Goal: Task Accomplishment & Management: Complete application form

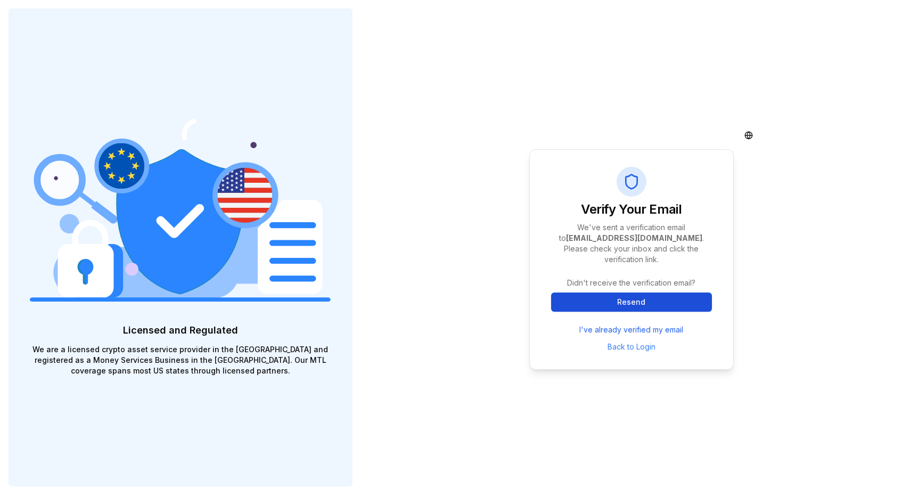
click at [620, 299] on button "Resend" at bounding box center [631, 301] width 161 height 19
click at [616, 342] on link "Back to Login" at bounding box center [632, 346] width 48 height 9
click at [747, 137] on html "Licensed and Regulated We are a licensed crypto asset service provider in the […" at bounding box center [451, 247] width 902 height 495
click at [695, 123] on html "Licensed and Regulated We are a licensed crypto asset service provider in the […" at bounding box center [451, 247] width 902 height 495
click at [613, 299] on button "Resend" at bounding box center [631, 301] width 161 height 19
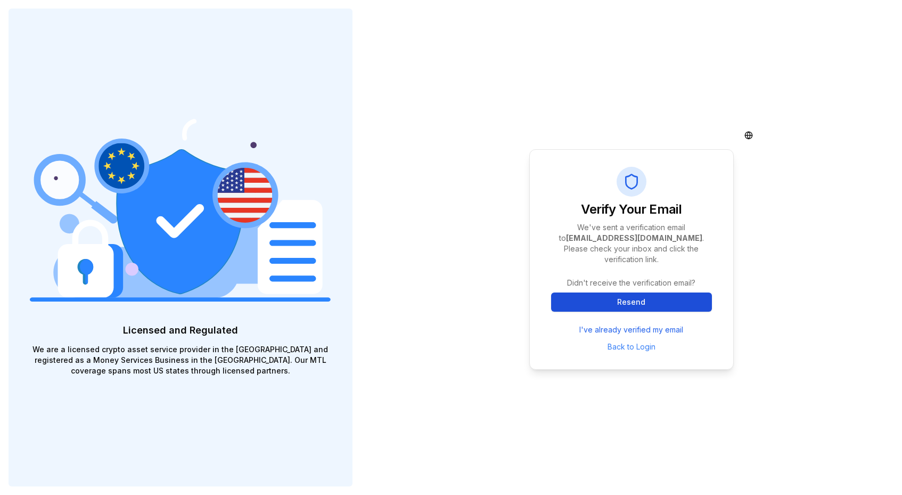
click at [625, 295] on button "Resend" at bounding box center [631, 301] width 161 height 19
click at [626, 343] on link "Back to Login" at bounding box center [632, 346] width 48 height 9
click at [598, 295] on button "Resend" at bounding box center [631, 301] width 161 height 19
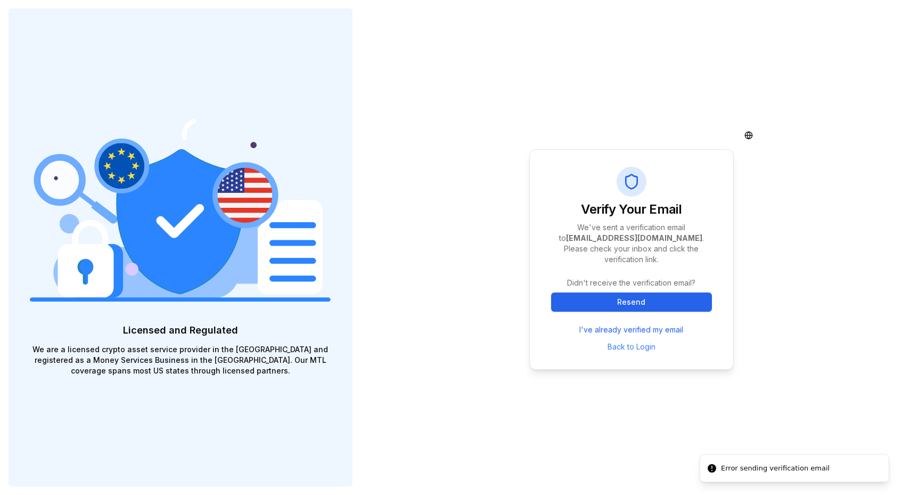
click at [747, 470] on div "Error sending verification email" at bounding box center [775, 468] width 109 height 11
copy div "Error sending verification email"
click at [615, 345] on link "Back to Login" at bounding box center [632, 346] width 48 height 9
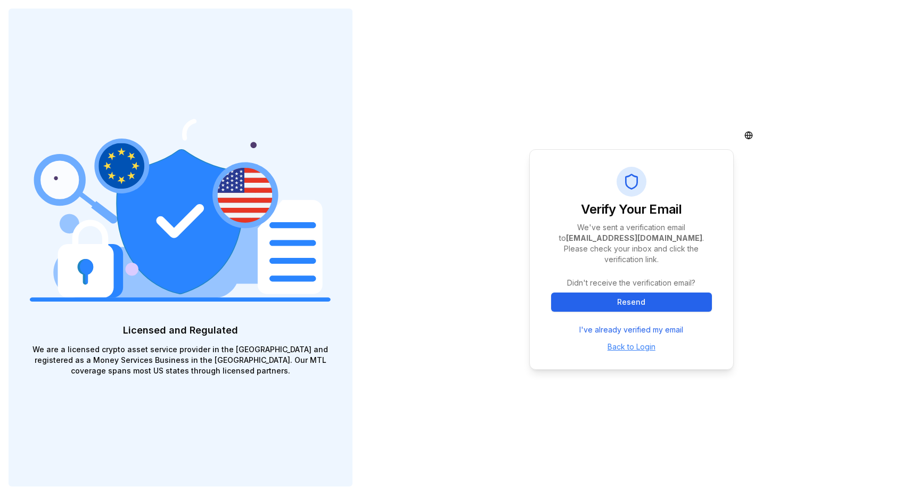
click at [623, 342] on link "Back to Login" at bounding box center [632, 346] width 48 height 9
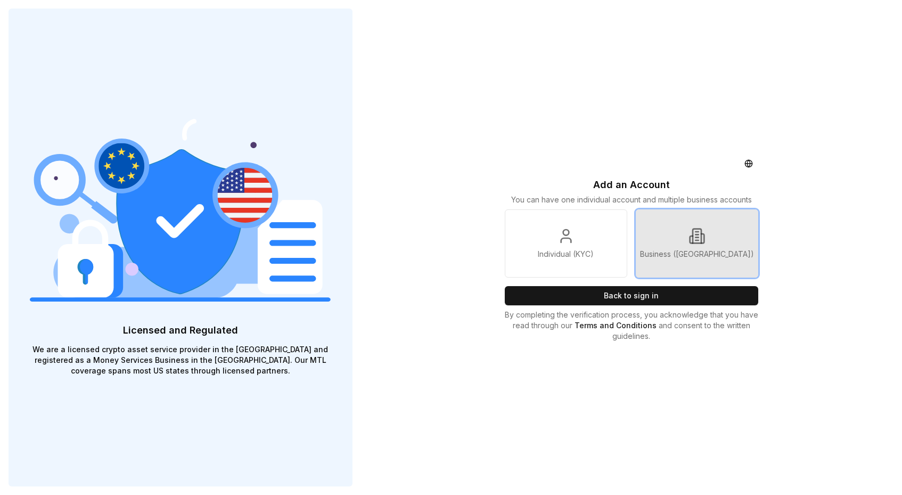
click at [702, 241] on icon at bounding box center [697, 236] width 9 height 14
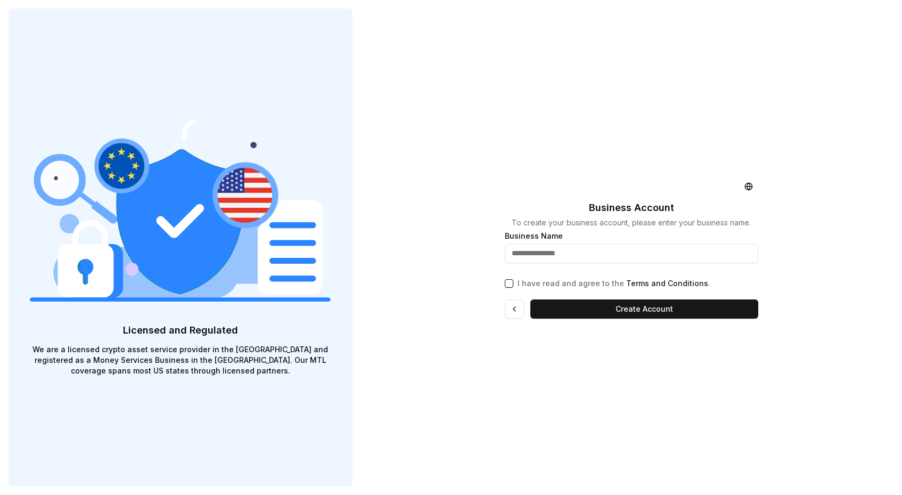
click at [610, 256] on input "text" at bounding box center [632, 253] width 254 height 19
click at [595, 255] on input "text" at bounding box center [632, 253] width 254 height 19
paste input "**********"
type input "**********"
click at [510, 283] on button "I have read and agree to the Terms and Conditions ." at bounding box center [509, 283] width 9 height 9
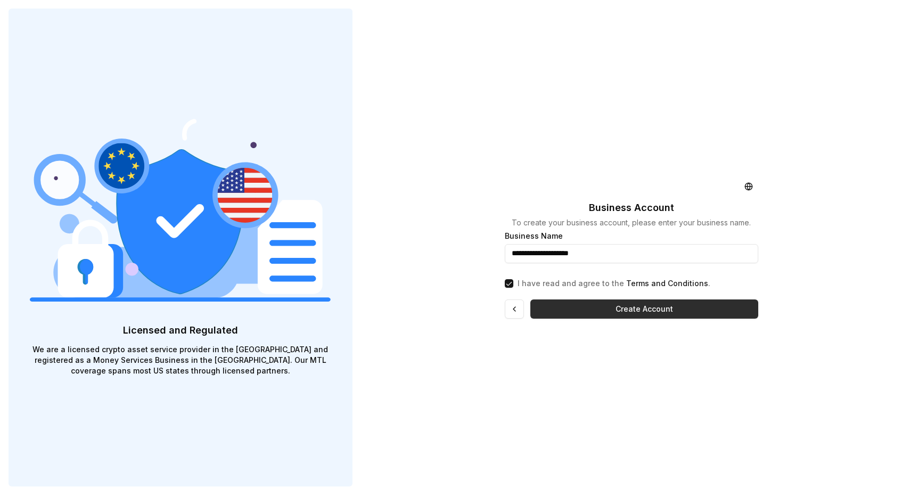
click at [600, 314] on button "Create Account" at bounding box center [645, 308] width 228 height 19
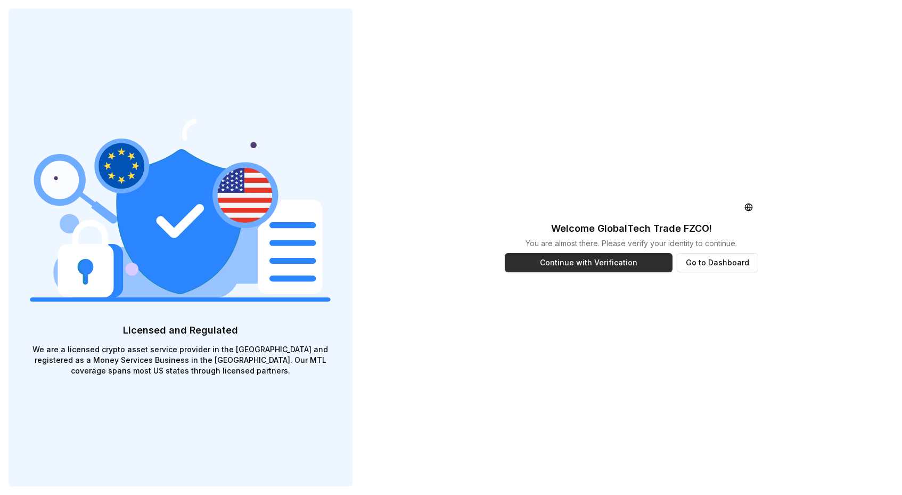
click at [592, 266] on button "Continue with Verification" at bounding box center [589, 262] width 168 height 19
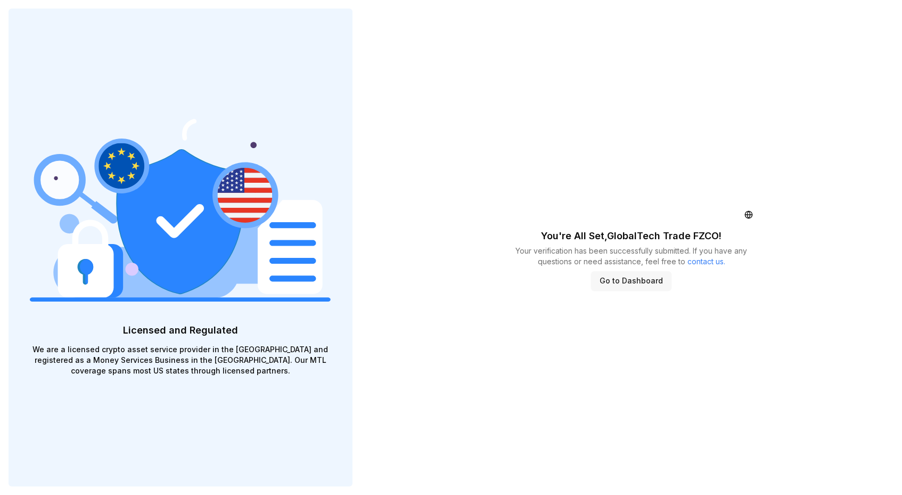
click at [636, 279] on button "Go to Dashboard" at bounding box center [631, 280] width 80 height 19
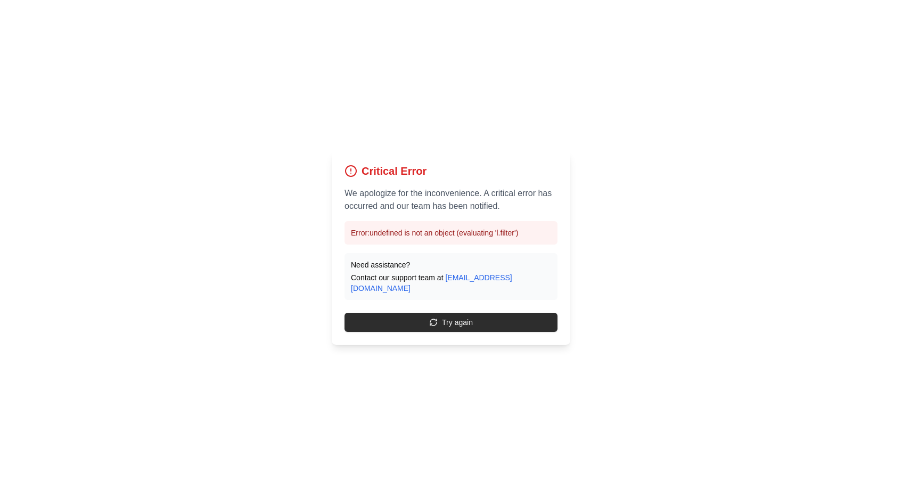
click at [425, 313] on button "Try again" at bounding box center [451, 322] width 213 height 19
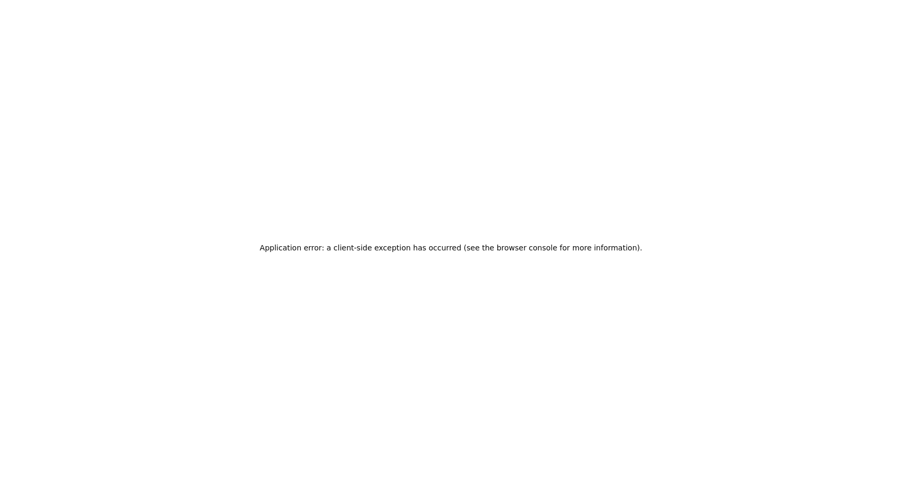
click at [406, 317] on div "Application error: a client-side exception has occurred (see the browser consol…" at bounding box center [451, 247] width 902 height 495
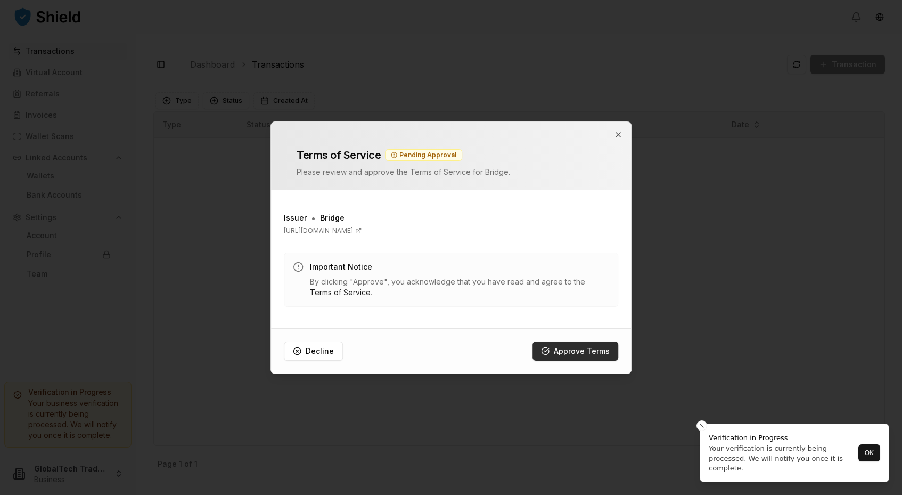
click at [569, 347] on button "Approve Terms" at bounding box center [576, 350] width 86 height 19
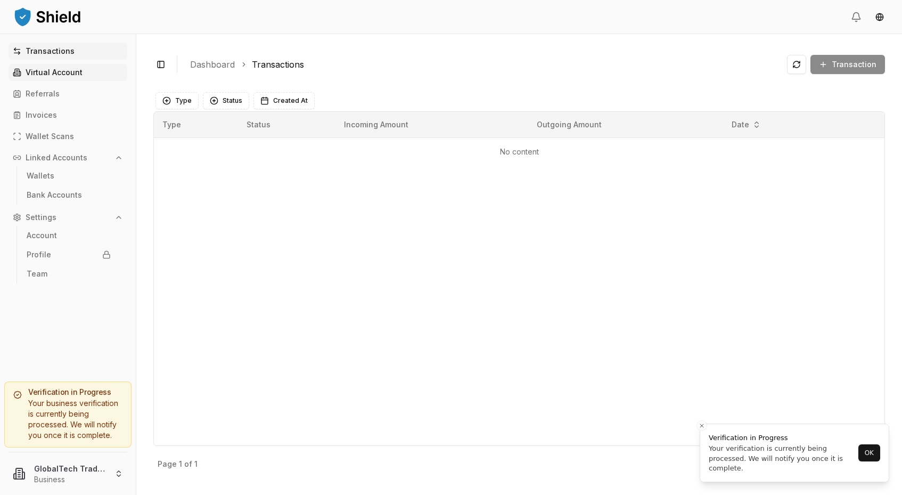
click at [53, 73] on p "Virtual Account" at bounding box center [54, 72] width 57 height 7
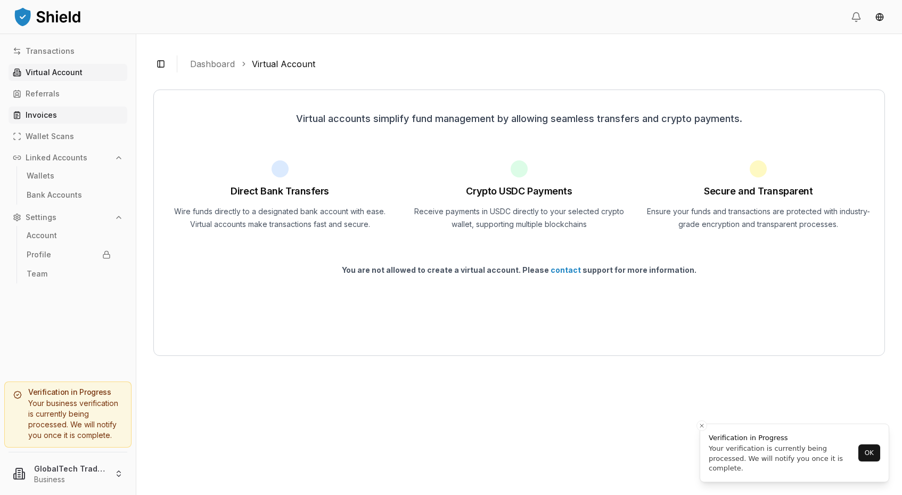
click at [38, 113] on p "Invoices" at bounding box center [41, 114] width 31 height 7
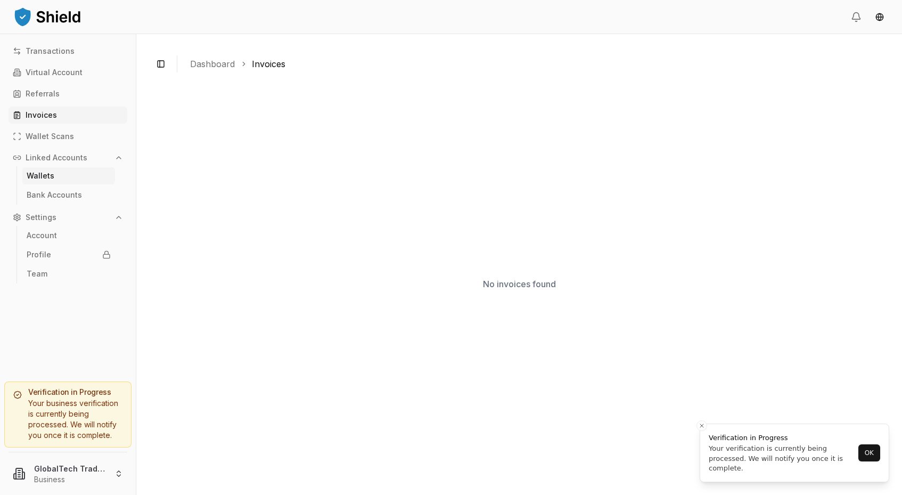
click at [47, 174] on p "Wallets" at bounding box center [41, 175] width 28 height 7
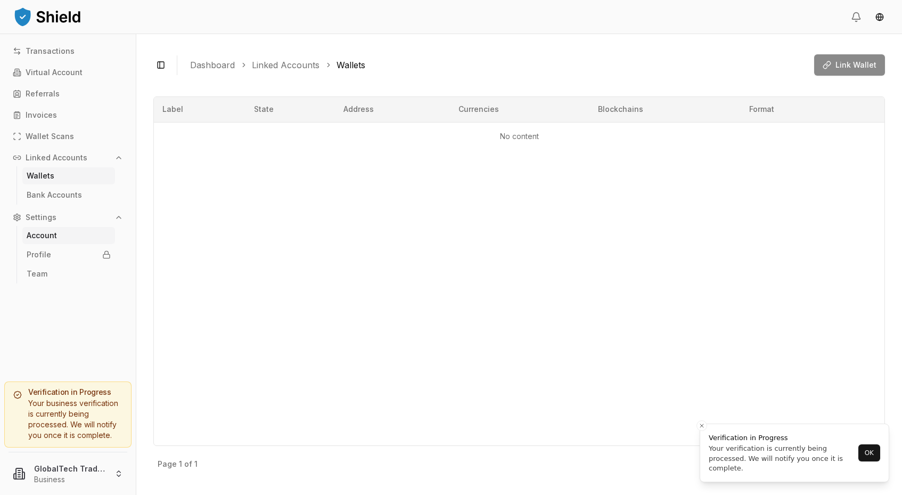
click at [49, 234] on p "Account" at bounding box center [42, 235] width 30 height 7
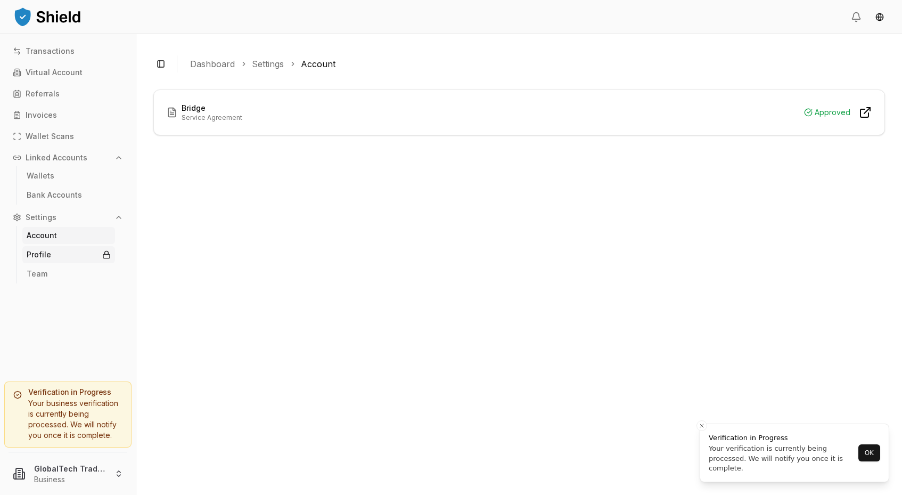
click at [42, 256] on p "Profile" at bounding box center [39, 254] width 25 height 7
click at [50, 54] on p "Transactions" at bounding box center [50, 50] width 49 height 7
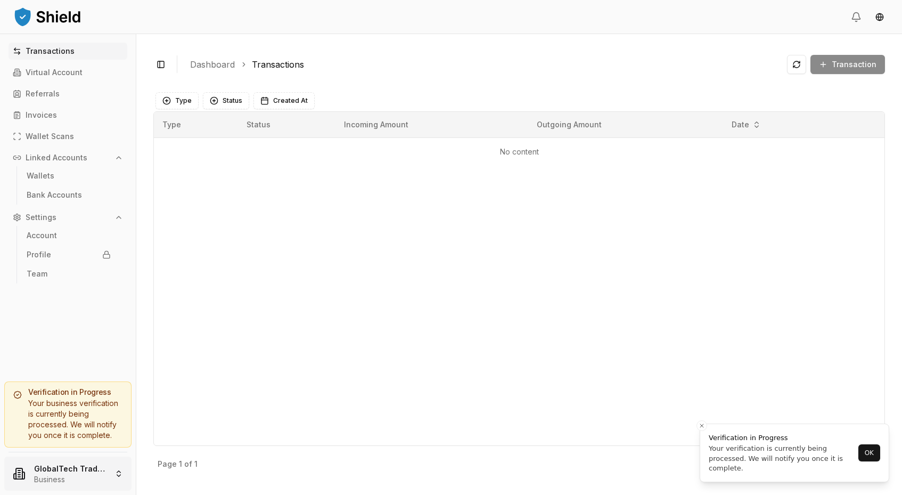
click at [119, 473] on html "Transactions Virtual Account Referrals Invoices Wallet Scans Linked Accounts Wa…" at bounding box center [451, 247] width 902 height 495
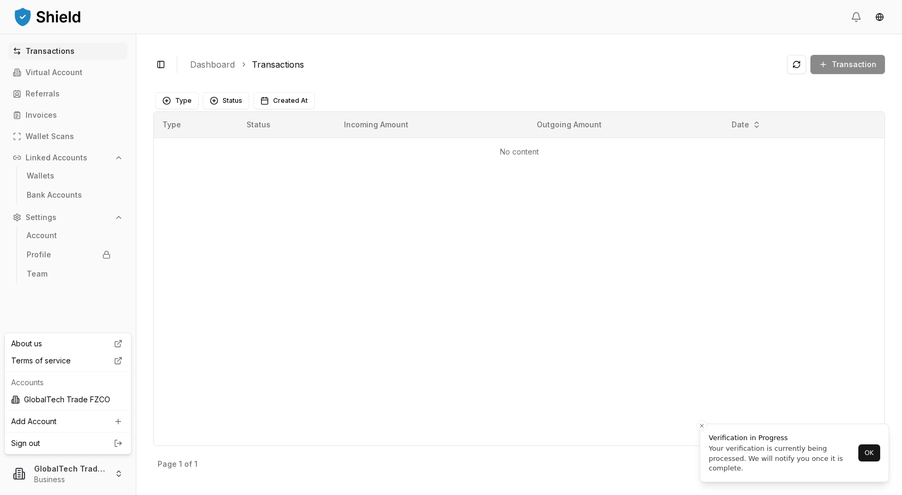
click at [100, 306] on html "Transactions Virtual Account Referrals Invoices Wallet Scans Linked Accounts Wa…" at bounding box center [451, 247] width 902 height 495
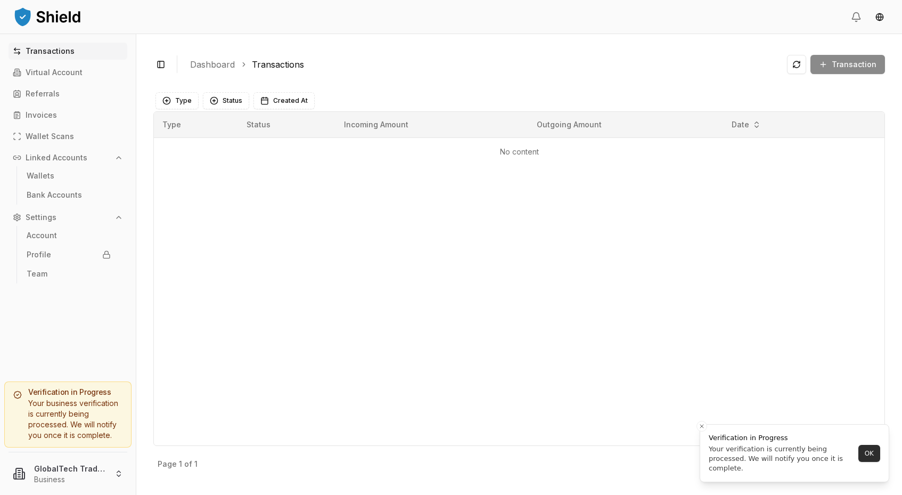
click at [871, 457] on button "OK" at bounding box center [870, 453] width 22 height 17
click at [764, 330] on div "Type Status Incoming Amount Outgoing Amount Date No content" at bounding box center [519, 278] width 732 height 335
click at [56, 67] on link "Virtual Account" at bounding box center [68, 72] width 119 height 17
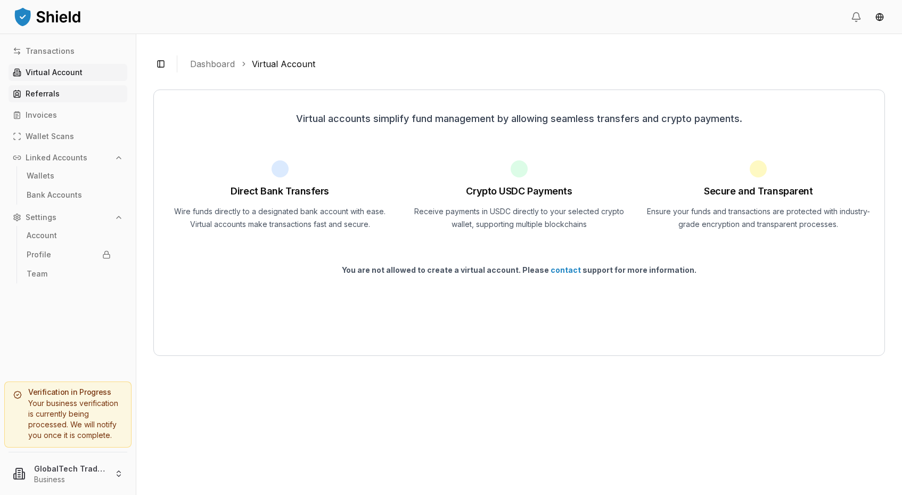
click at [44, 96] on p "Referrals" at bounding box center [43, 93] width 34 height 7
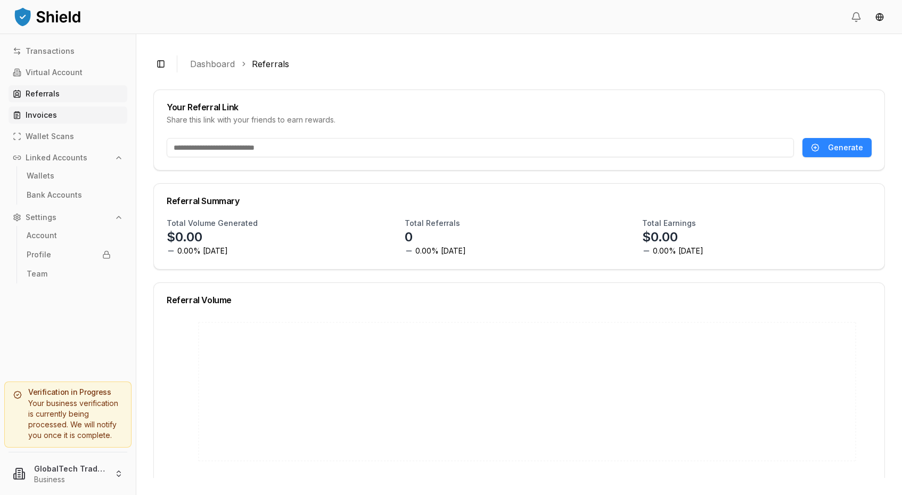
click at [39, 117] on p "Invoices" at bounding box center [41, 114] width 31 height 7
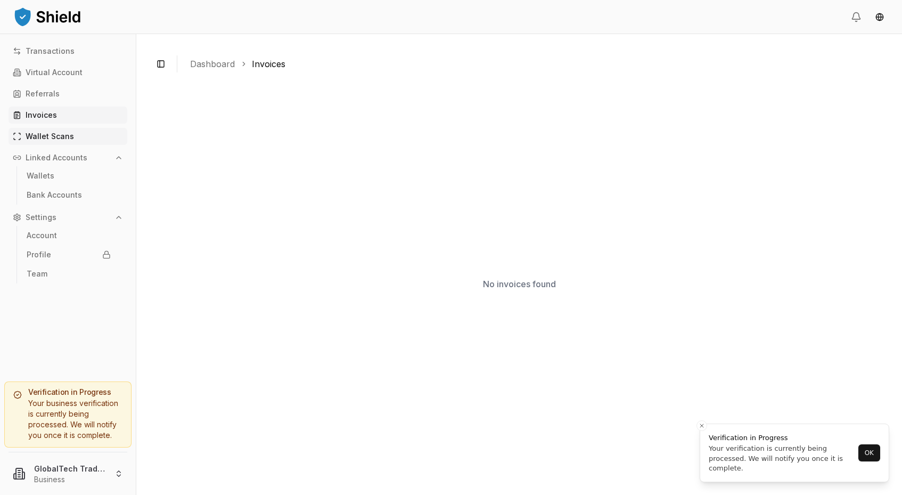
click at [45, 135] on p "Wallet Scans" at bounding box center [50, 136] width 48 height 7
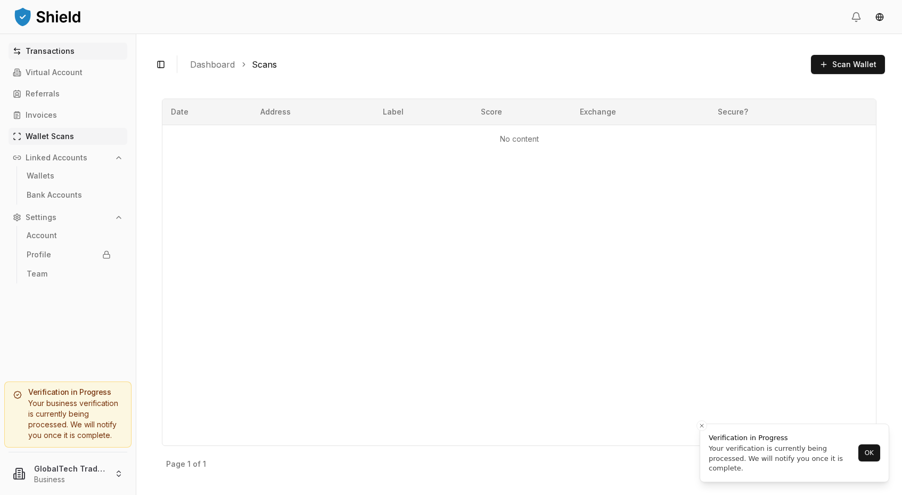
click at [63, 53] on p "Transactions" at bounding box center [50, 50] width 49 height 7
